Goal: Information Seeking & Learning: Learn about a topic

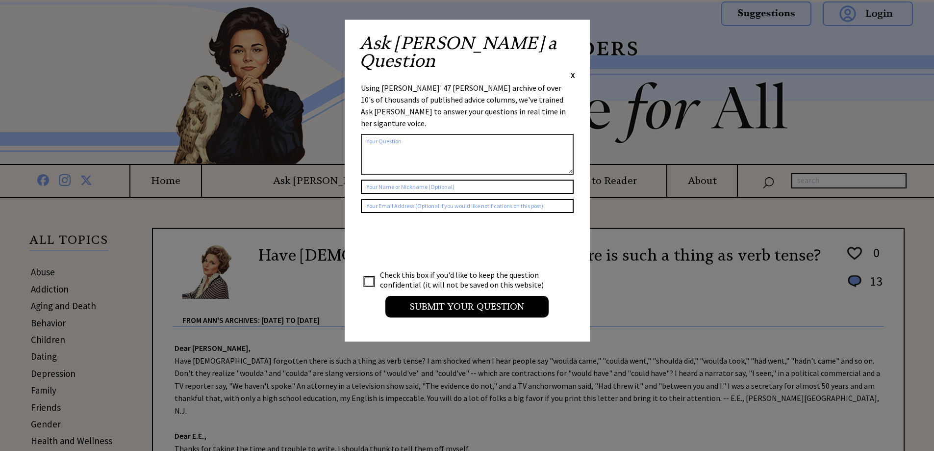
click at [572, 70] on span "X" at bounding box center [573, 75] width 4 height 10
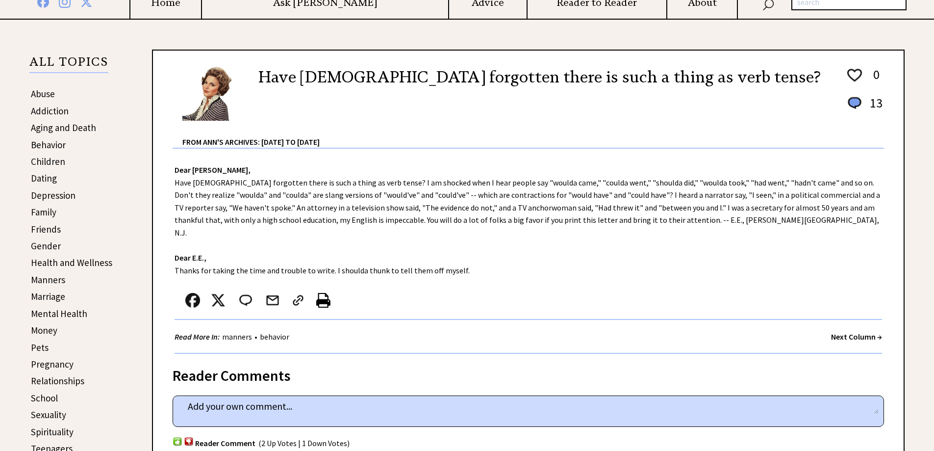
scroll to position [196, 0]
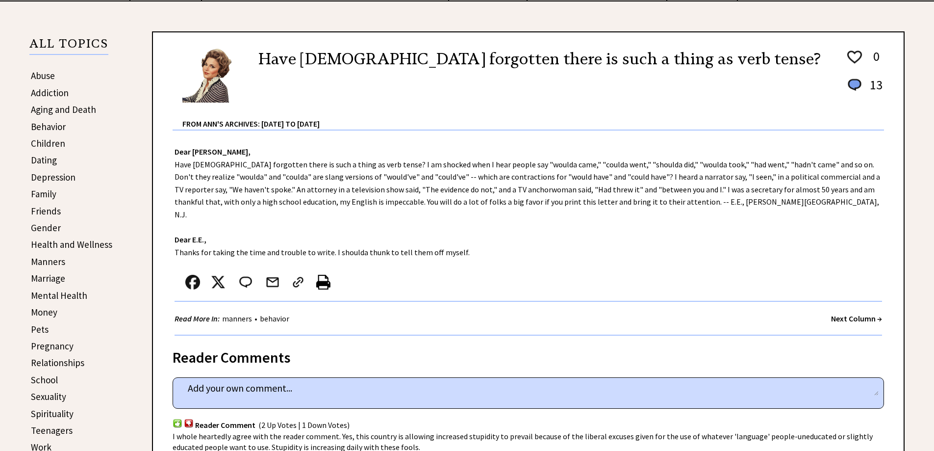
click at [36, 127] on link "Behavior" at bounding box center [48, 127] width 35 height 12
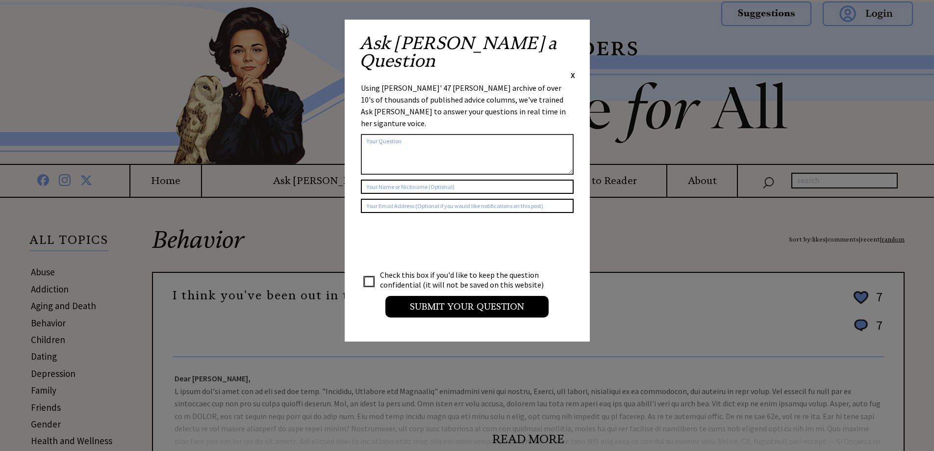
click at [572, 70] on span "X" at bounding box center [573, 75] width 4 height 10
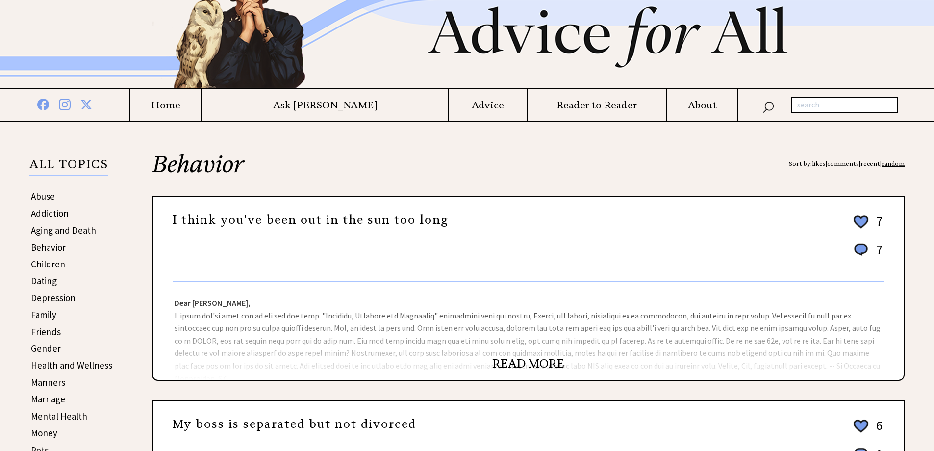
scroll to position [196, 0]
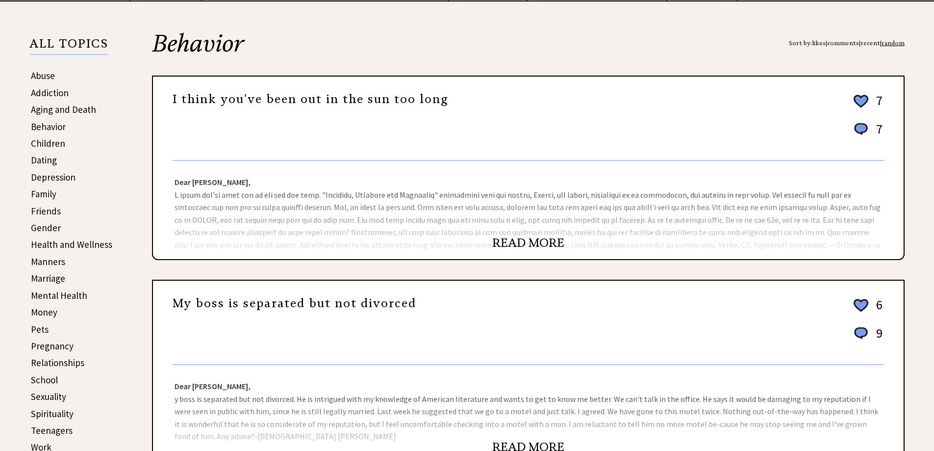
click at [506, 239] on link "READ MORE" at bounding box center [528, 242] width 72 height 15
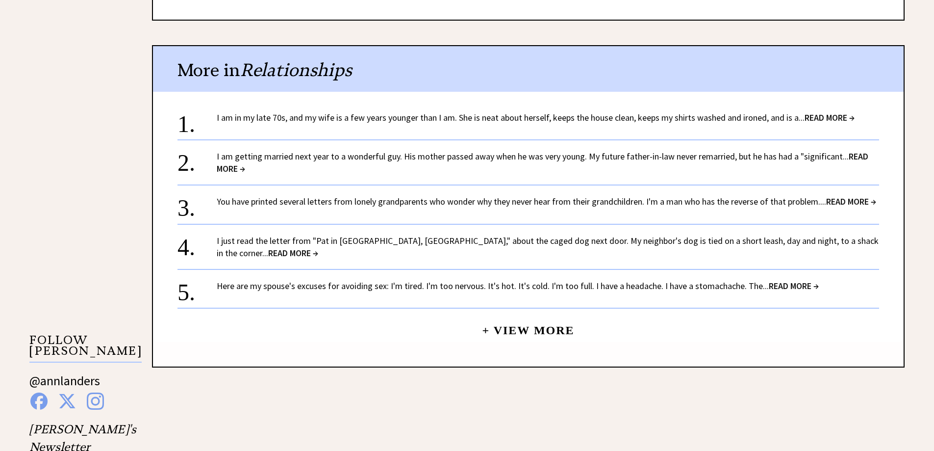
scroll to position [687, 0]
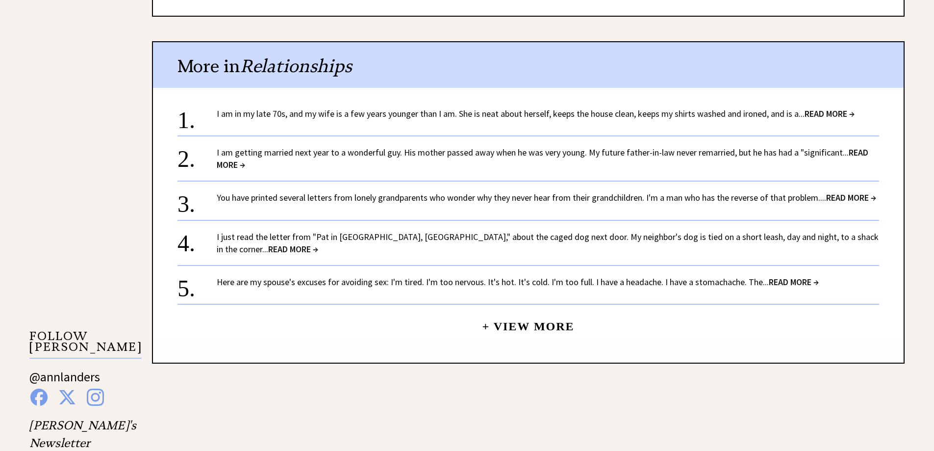
click at [530, 317] on link "+ View More" at bounding box center [528, 321] width 92 height 21
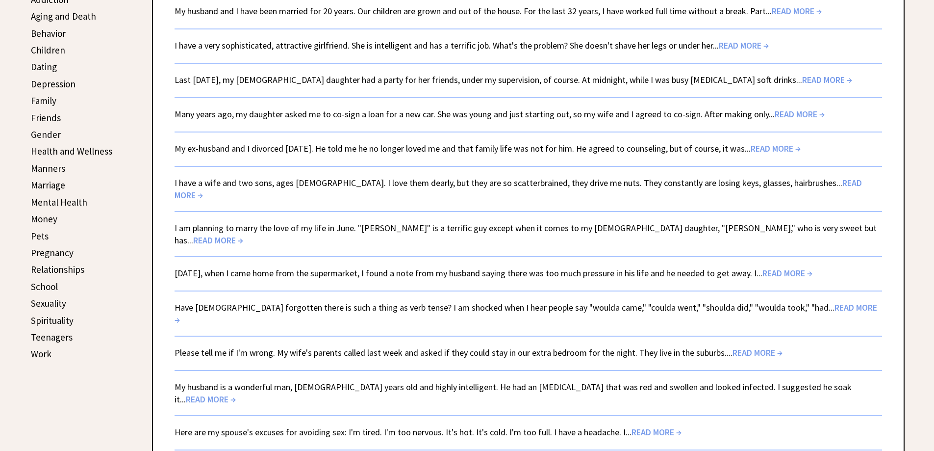
scroll to position [343, 0]
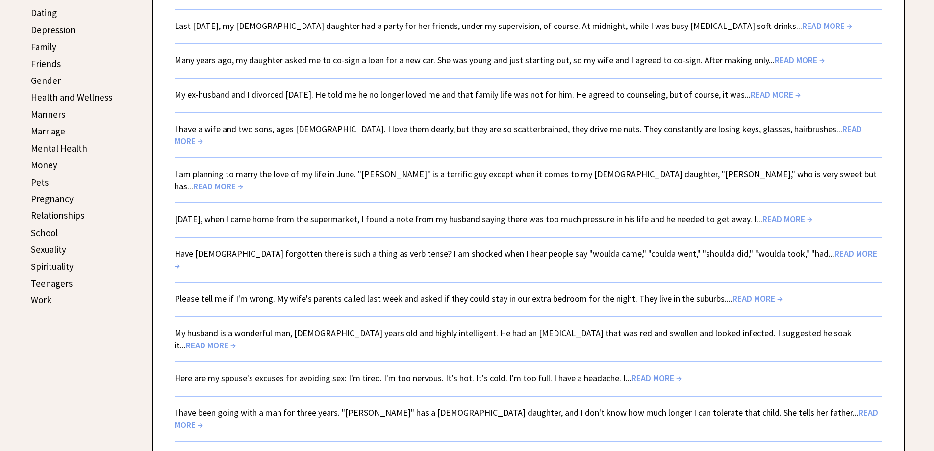
click at [415, 213] on link "Two weeks ago, when I came home from the supermarket, I found a note from my hu…" at bounding box center [494, 218] width 638 height 11
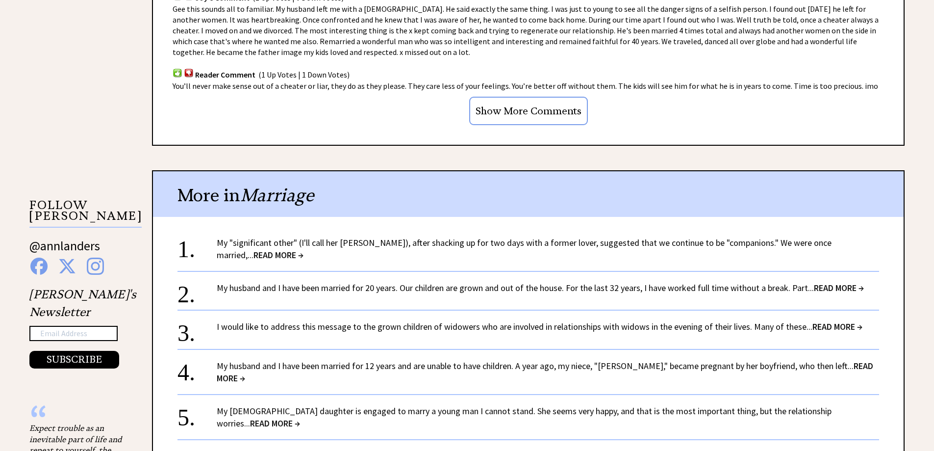
scroll to position [834, 0]
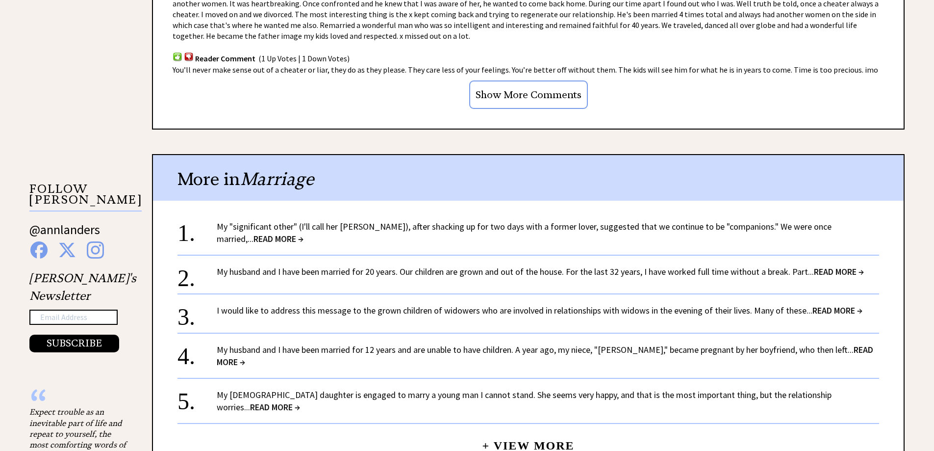
click at [304, 233] on span "READ MORE →" at bounding box center [279, 238] width 50 height 11
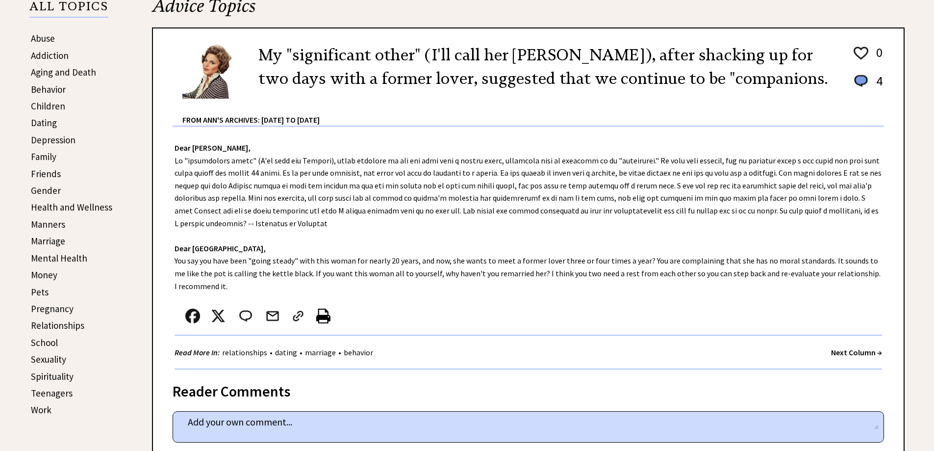
scroll to position [245, 0]
